Goal: Task Accomplishment & Management: Complete application form

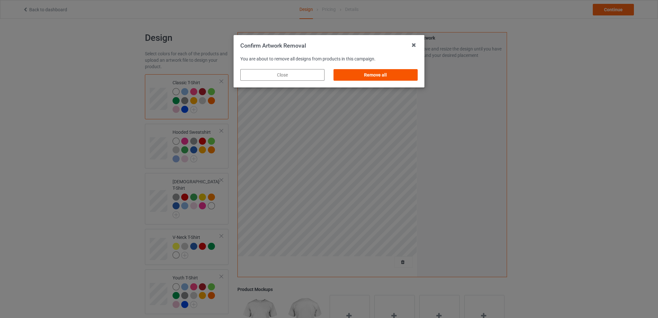
click at [374, 74] on div "Remove all" at bounding box center [375, 75] width 84 height 12
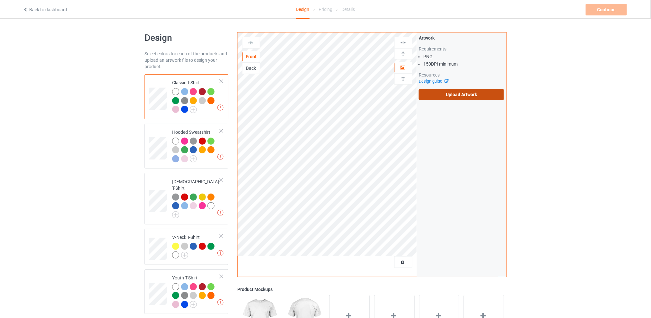
click at [450, 95] on label "Upload Artwork" at bounding box center [461, 94] width 85 height 11
click at [0, 0] on input "Upload Artwork" at bounding box center [0, 0] width 0 height 0
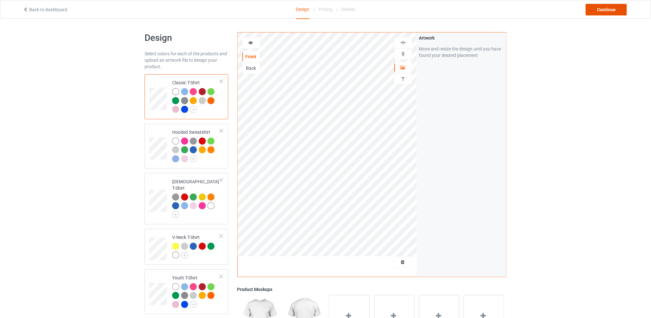
click at [610, 13] on div "Continue" at bounding box center [606, 10] width 41 height 12
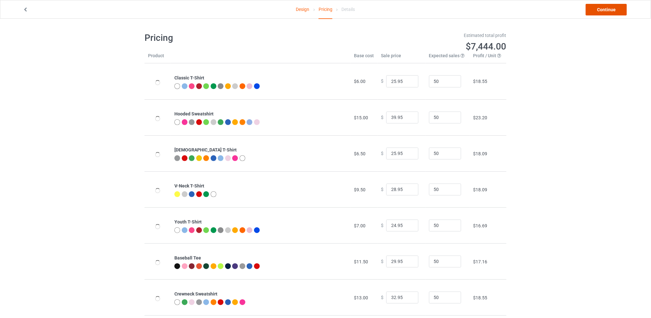
click at [600, 12] on link "Continue" at bounding box center [606, 10] width 41 height 12
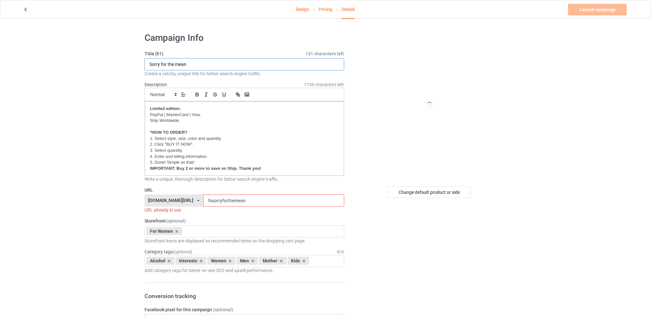
drag, startPoint x: 203, startPoint y: 65, endPoint x: 124, endPoint y: 64, distance: 79.3
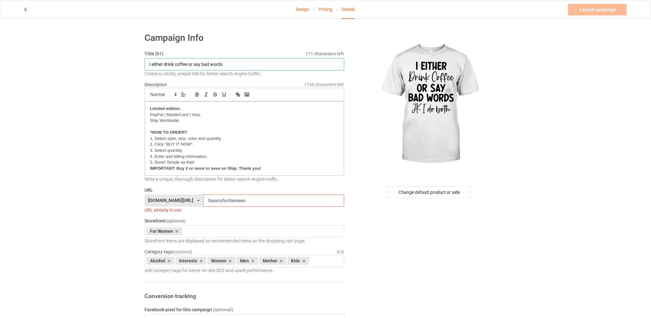
type input "I either drink coffee or say bad words"
drag, startPoint x: 260, startPoint y: 201, endPoint x: 197, endPoint y: 197, distance: 62.4
click at [197, 197] on div "[DOMAIN_NAME][URL] [DOMAIN_NAME][URL] [DOMAIN_NAME][URL] [DOMAIN_NAME][URL] 5d7…" at bounding box center [244, 200] width 200 height 12
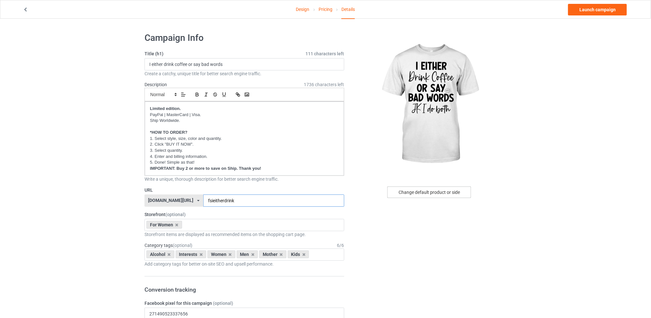
type input "fsieitherdrink"
click at [405, 195] on div "Change default product or side" at bounding box center [429, 192] width 84 height 12
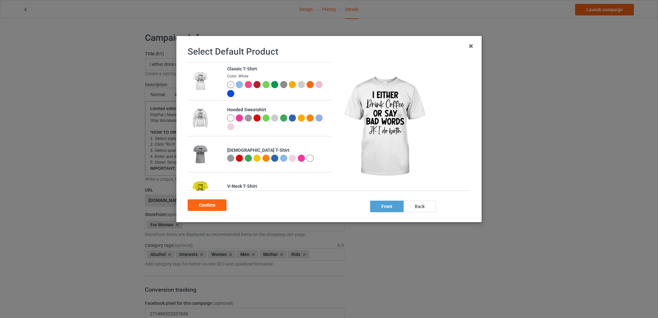
click at [282, 158] on div at bounding box center [283, 157] width 7 height 7
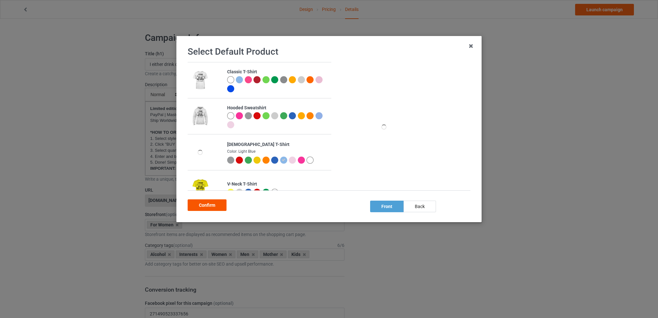
click at [209, 203] on div "Confirm" at bounding box center [207, 205] width 39 height 12
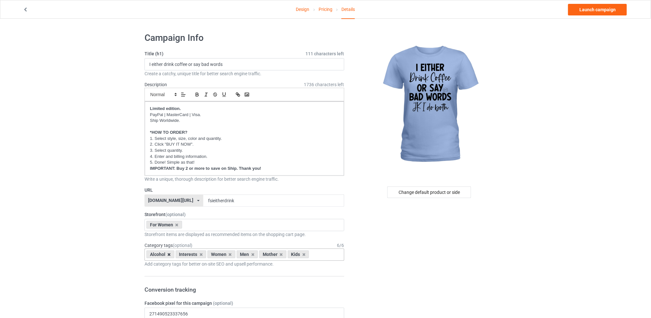
click at [170, 253] on icon at bounding box center [169, 254] width 3 height 4
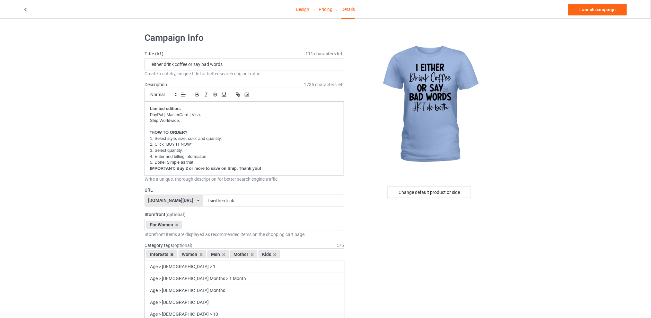
click at [172, 253] on icon at bounding box center [171, 254] width 3 height 4
click at [191, 257] on div "Men" at bounding box center [187, 254] width 22 height 8
click at [191, 254] on icon at bounding box center [191, 254] width 3 height 4
click at [196, 255] on icon at bounding box center [197, 254] width 3 height 4
click at [192, 255] on icon at bounding box center [191, 254] width 3 height 4
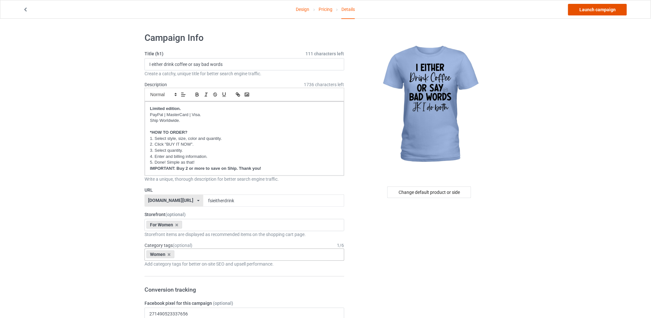
click at [597, 12] on link "Launch campaign" at bounding box center [597, 10] width 59 height 12
